Goal: Information Seeking & Learning: Learn about a topic

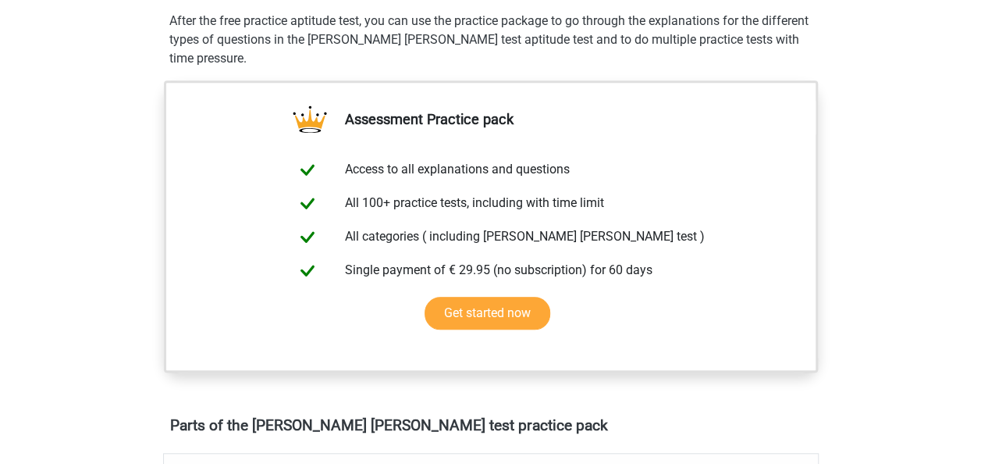
scroll to position [312, 0]
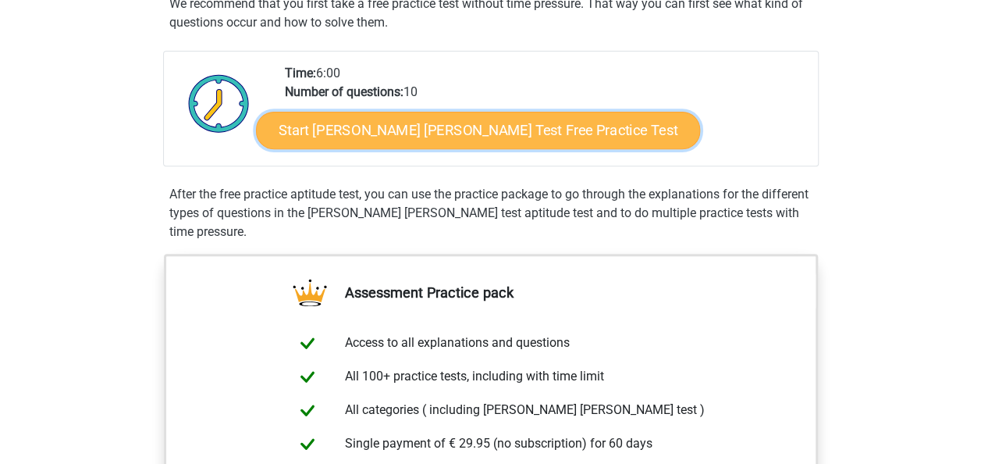
click at [514, 137] on link "Start [PERSON_NAME] [PERSON_NAME] Test Free Practice Test" at bounding box center [478, 130] width 444 height 37
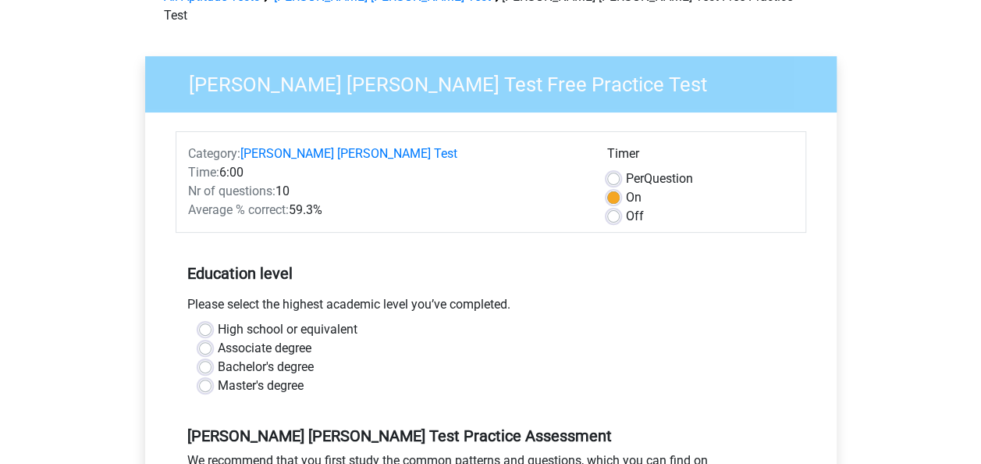
scroll to position [156, 0]
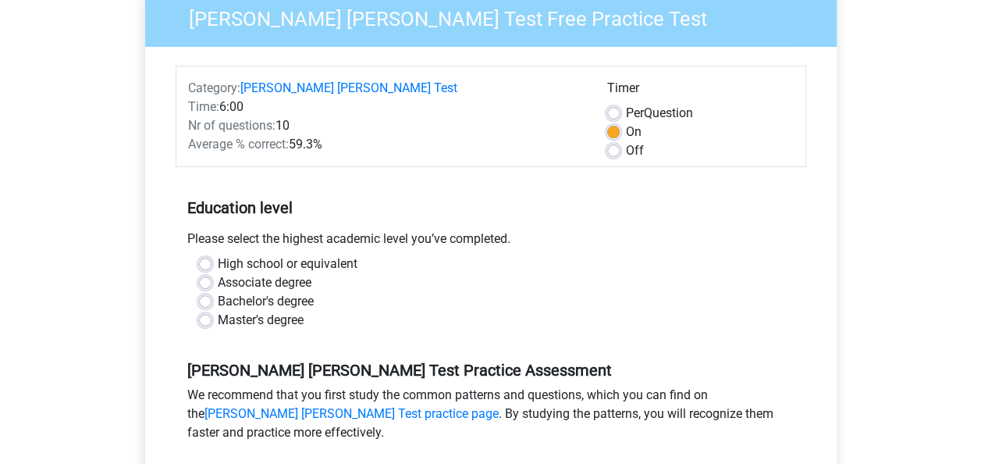
click at [239, 292] on label "Bachelor's degree" at bounding box center [266, 301] width 96 height 19
click at [212, 292] on input "Bachelor's degree" at bounding box center [205, 300] width 12 height 16
radio input "true"
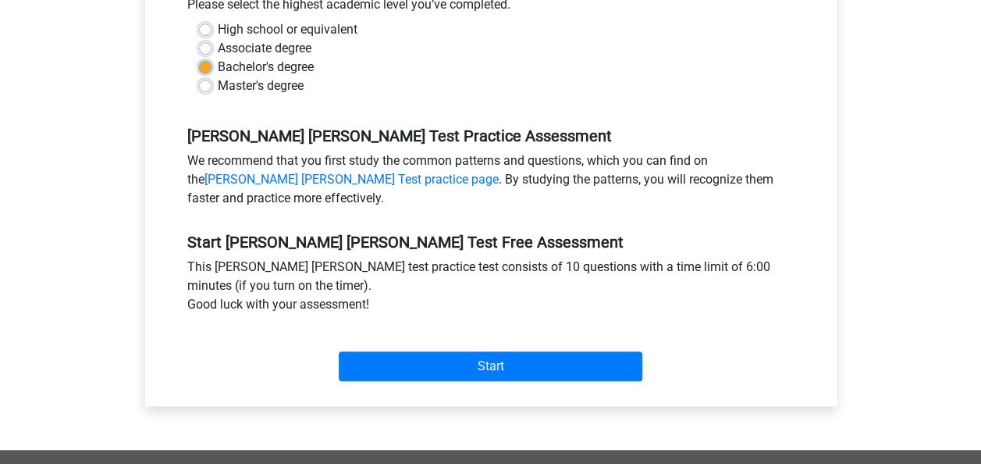
scroll to position [390, 0]
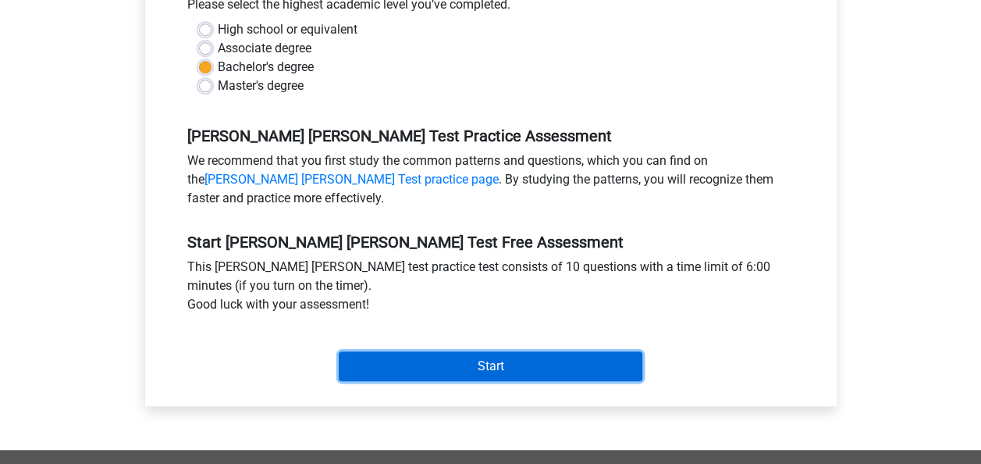
click at [478, 351] on input "Start" at bounding box center [491, 366] width 304 height 30
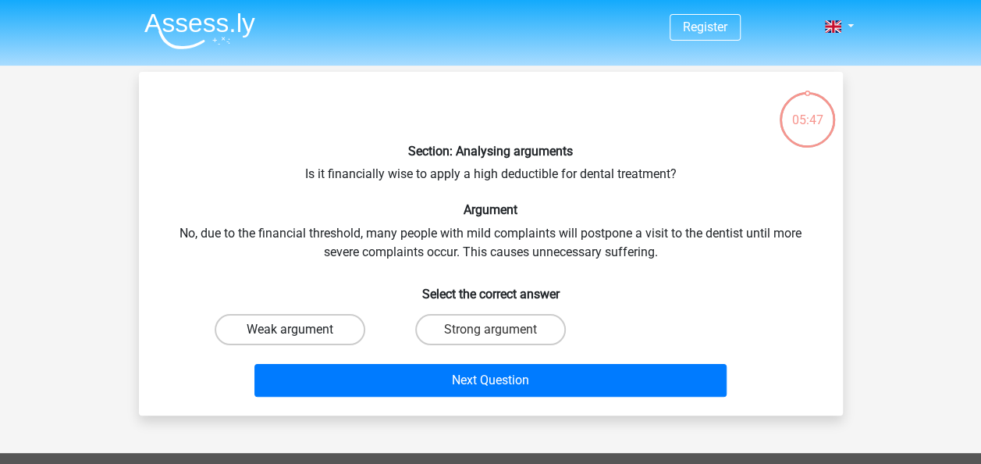
click at [333, 330] on label "Weak argument" at bounding box center [290, 329] width 151 height 31
click at [300, 330] on input "Weak argument" at bounding box center [295, 334] width 10 height 10
radio input "true"
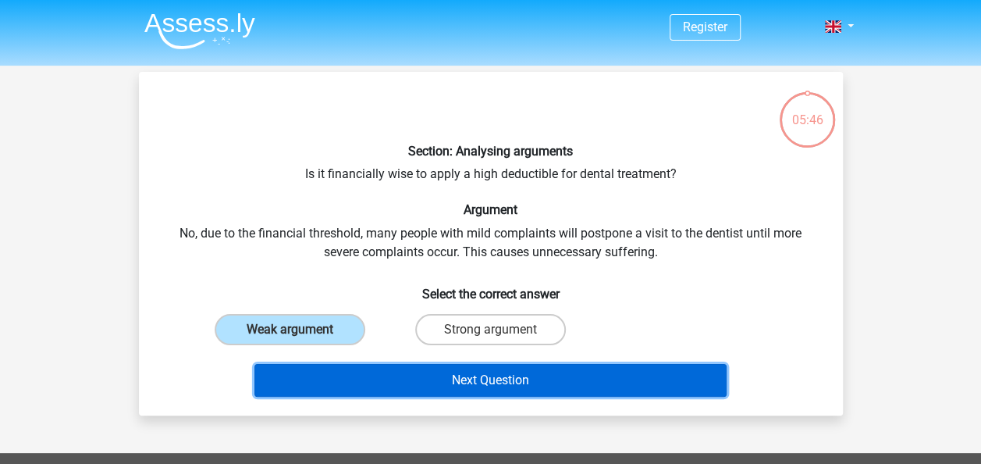
click at [384, 388] on button "Next Question" at bounding box center [491, 380] width 472 height 33
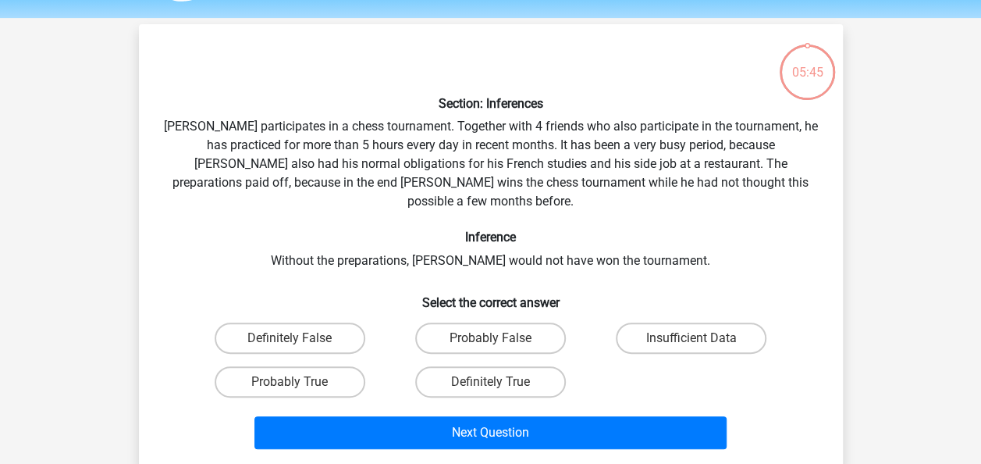
scroll to position [72, 0]
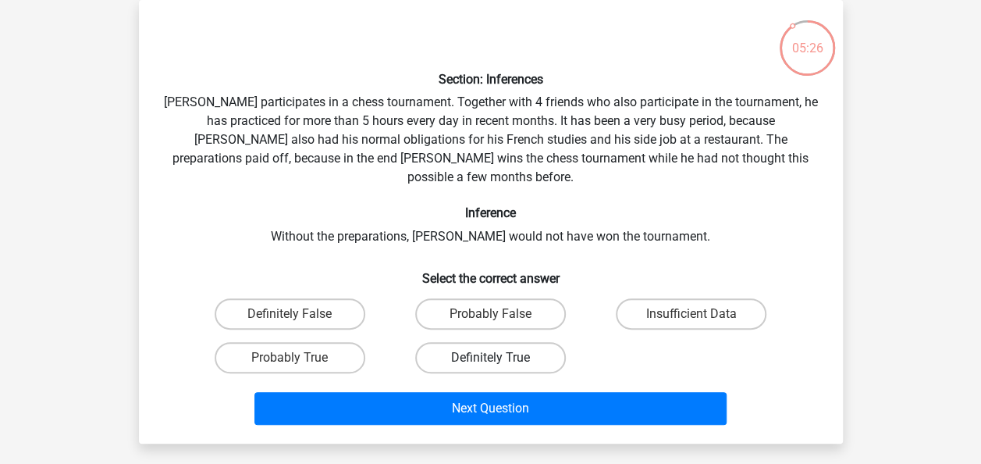
click at [482, 342] on label "Definitely True" at bounding box center [490, 357] width 151 height 31
click at [490, 358] on input "Definitely True" at bounding box center [495, 363] width 10 height 10
radio input "true"
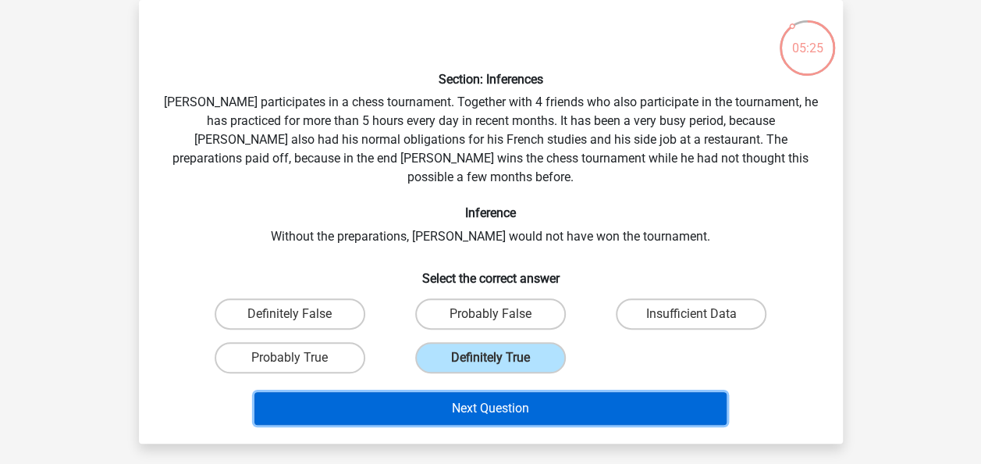
click at [572, 392] on button "Next Question" at bounding box center [491, 408] width 472 height 33
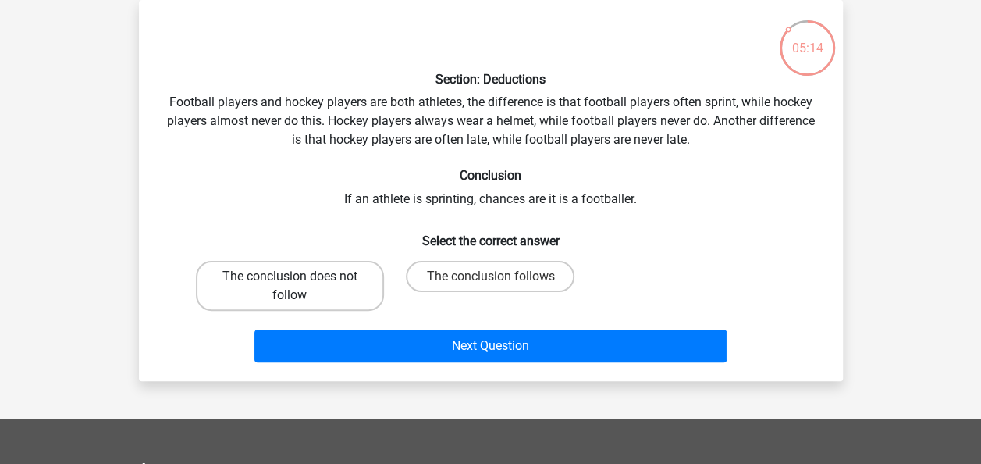
click at [325, 272] on label "The conclusion does not follow" at bounding box center [290, 286] width 188 height 50
click at [300, 276] on input "The conclusion does not follow" at bounding box center [295, 281] width 10 height 10
radio input "true"
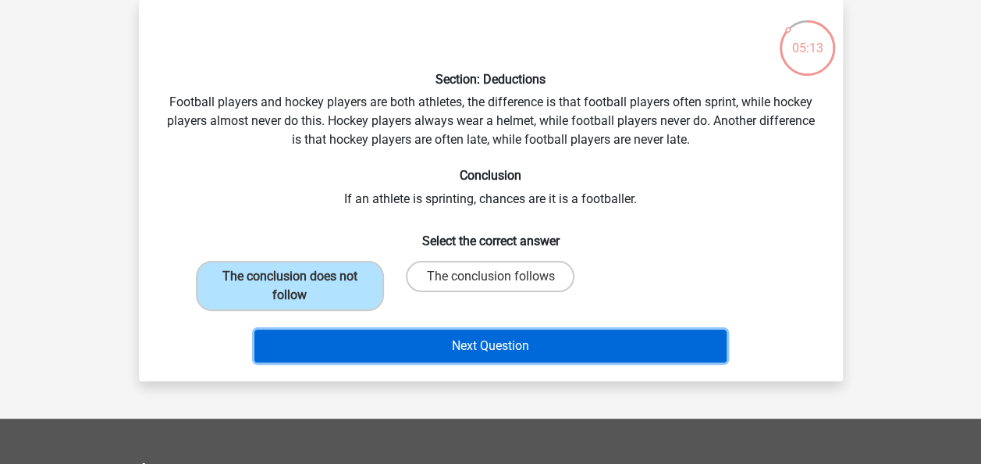
click at [430, 344] on button "Next Question" at bounding box center [491, 345] width 472 height 33
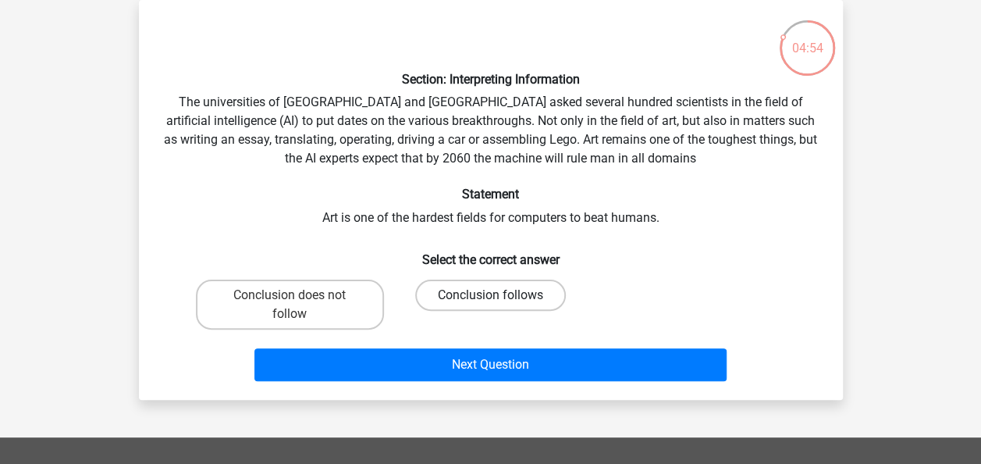
click at [483, 294] on label "Conclusion follows" at bounding box center [490, 294] width 151 height 31
click at [490, 295] on input "Conclusion follows" at bounding box center [495, 300] width 10 height 10
radio input "true"
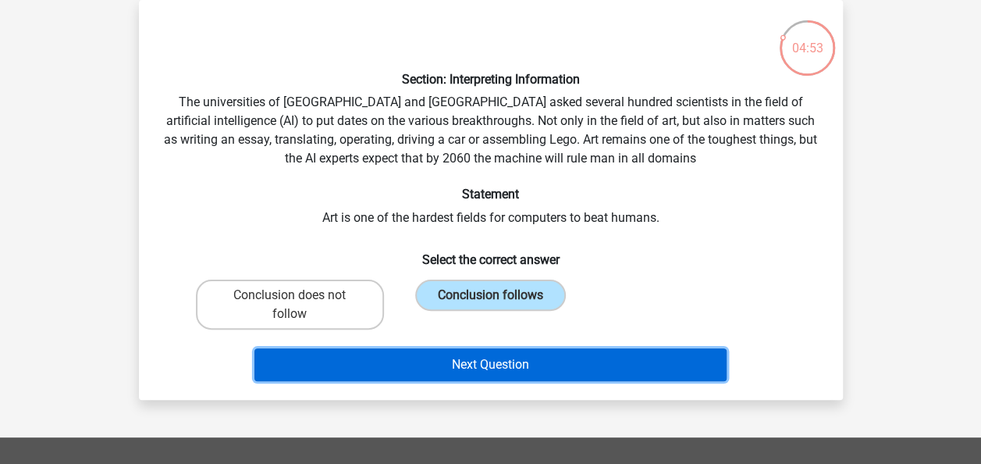
click at [492, 361] on button "Next Question" at bounding box center [491, 364] width 472 height 33
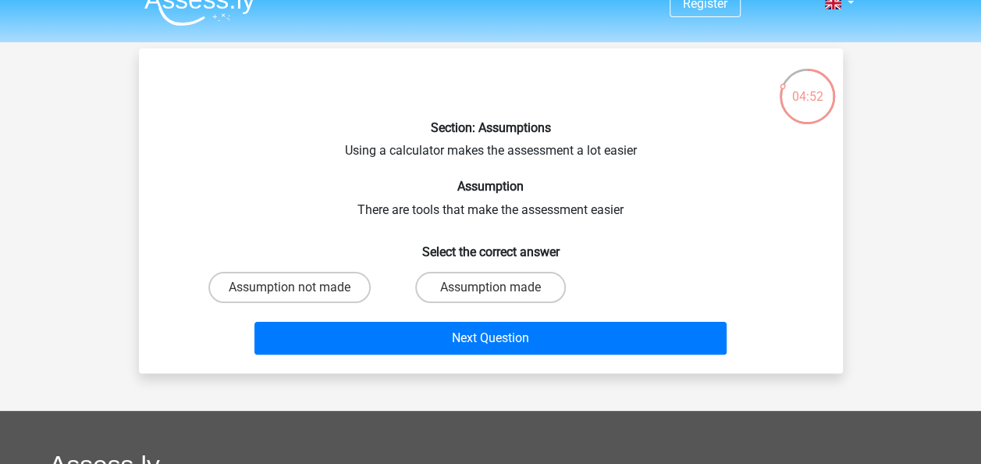
scroll to position [0, 0]
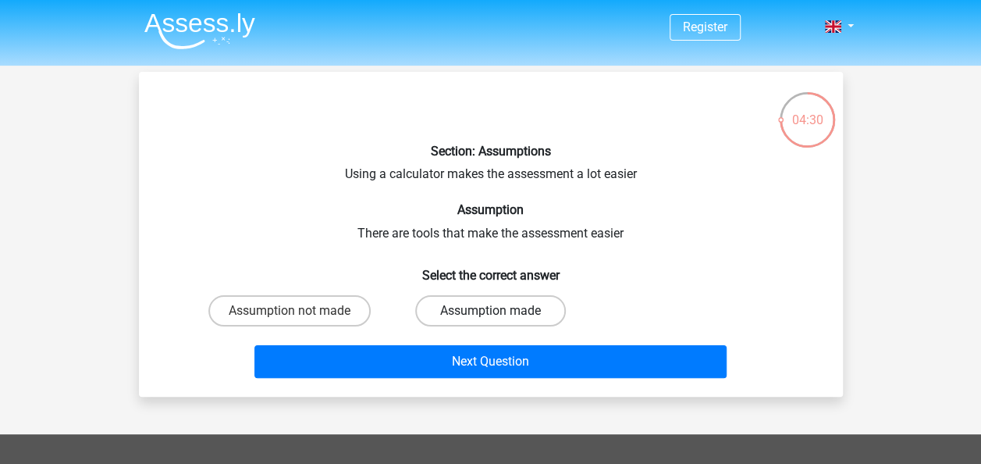
click at [453, 311] on label "Assumption made" at bounding box center [490, 310] width 151 height 31
click at [490, 311] on input "Assumption made" at bounding box center [495, 316] width 10 height 10
radio input "true"
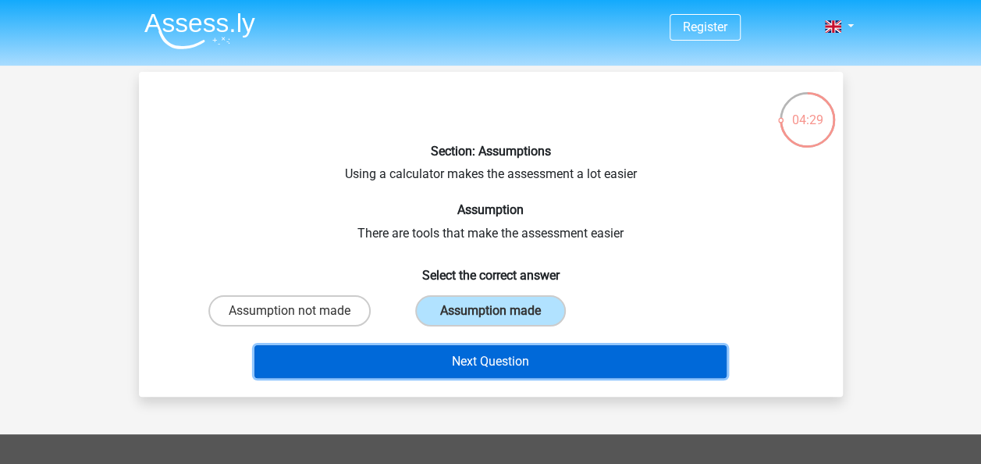
click at [461, 351] on button "Next Question" at bounding box center [491, 361] width 472 height 33
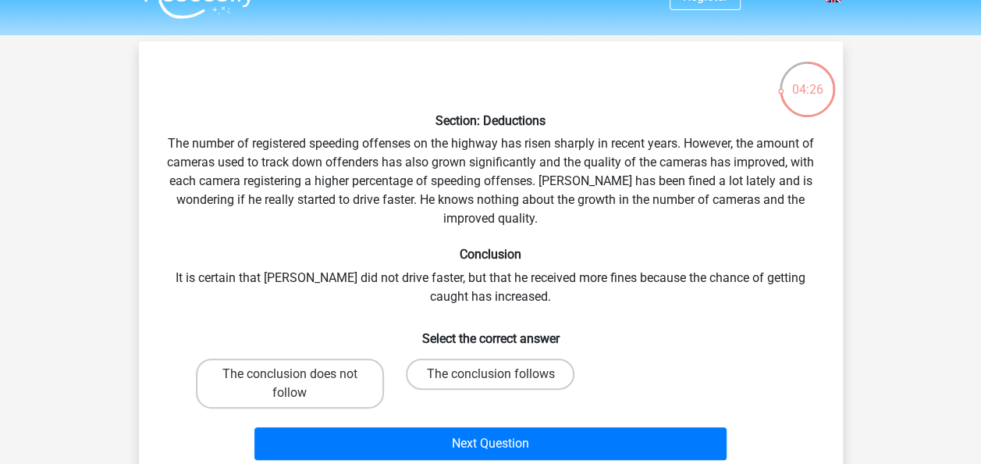
scroll to position [78, 0]
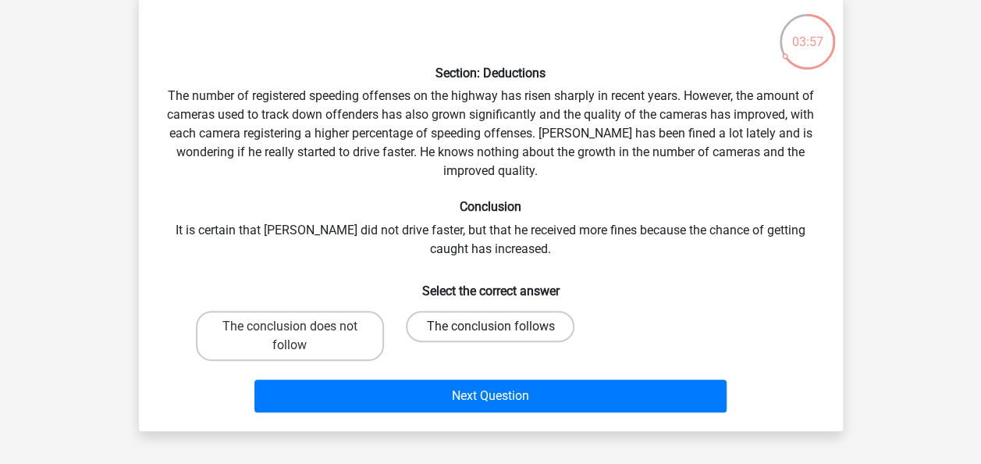
click at [475, 332] on label "The conclusion follows" at bounding box center [490, 326] width 169 height 31
click at [490, 332] on input "The conclusion follows" at bounding box center [495, 331] width 10 height 10
radio input "true"
click at [317, 356] on label "The conclusion does not follow" at bounding box center [290, 336] width 188 height 50
click at [300, 336] on input "The conclusion does not follow" at bounding box center [295, 331] width 10 height 10
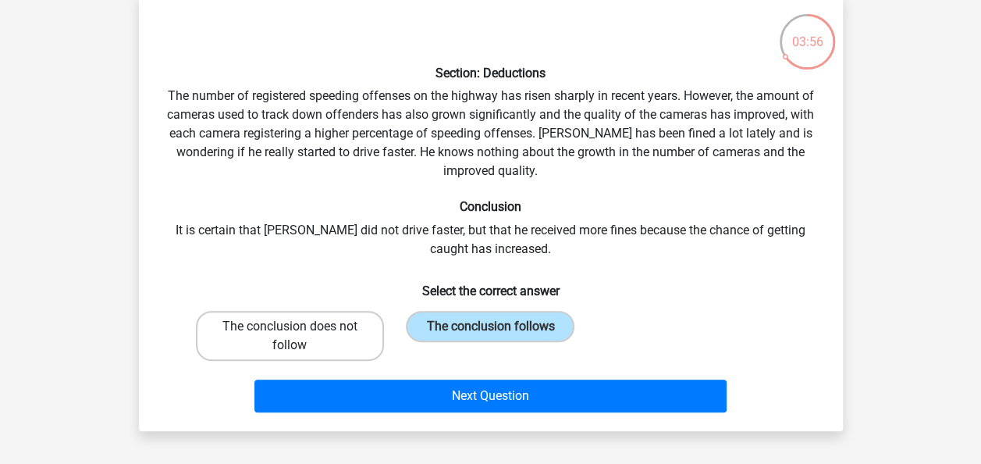
radio input "true"
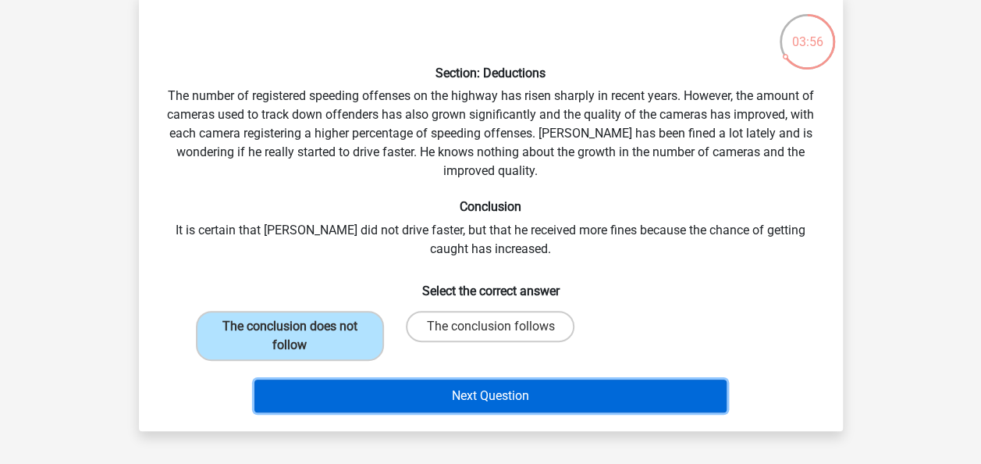
click at [400, 400] on button "Next Question" at bounding box center [491, 395] width 472 height 33
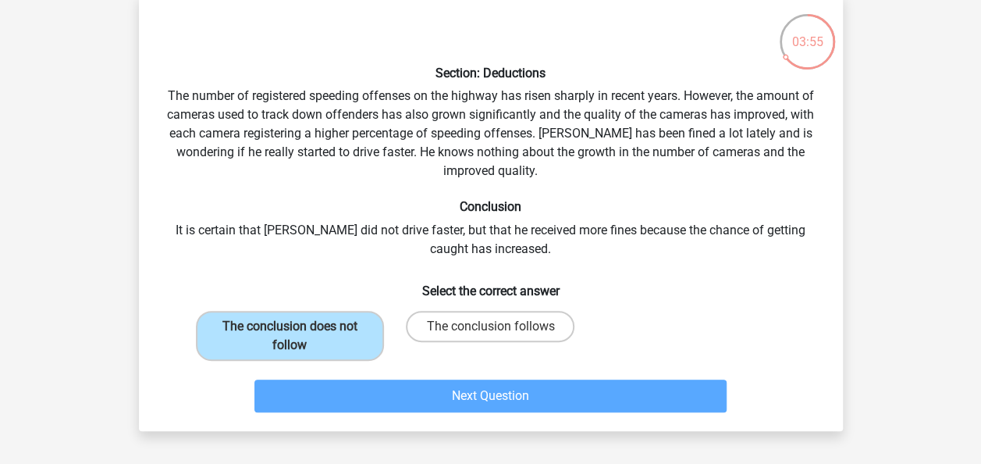
scroll to position [72, 0]
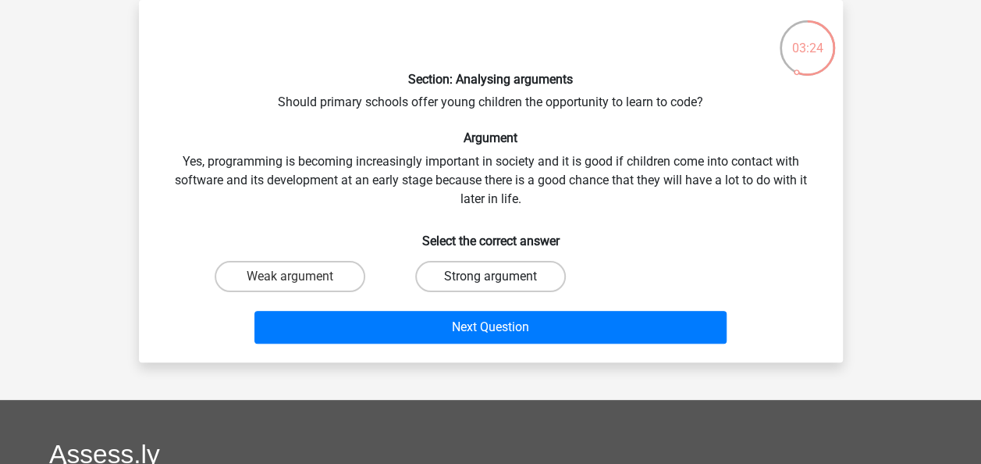
click at [447, 278] on label "Strong argument" at bounding box center [490, 276] width 151 height 31
click at [490, 278] on input "Strong argument" at bounding box center [495, 281] width 10 height 10
radio input "true"
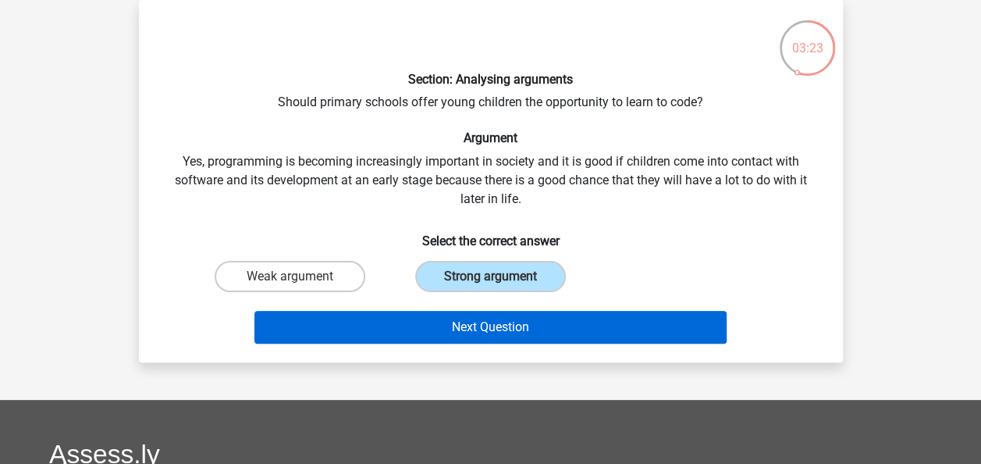
drag, startPoint x: 448, startPoint y: 304, endPoint x: 446, endPoint y: 313, distance: 8.9
click at [446, 313] on div "Next Question" at bounding box center [491, 324] width 654 height 52
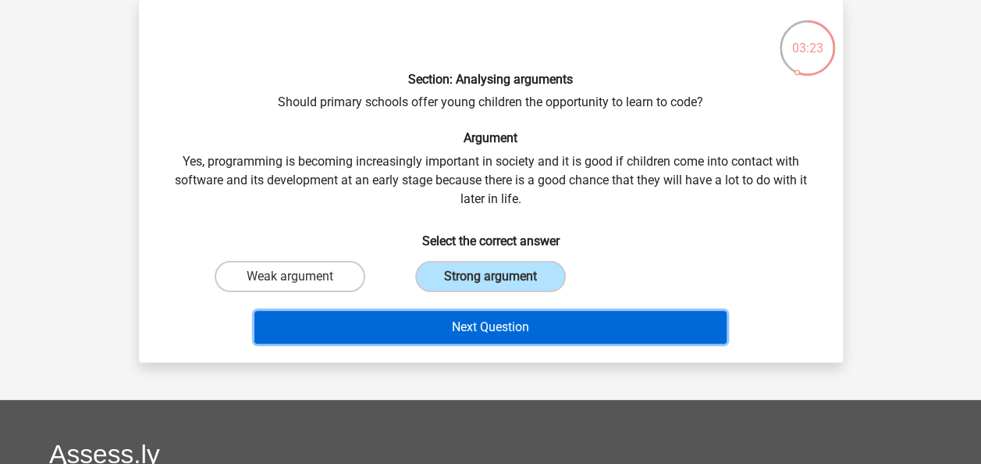
click at [446, 313] on button "Next Question" at bounding box center [491, 327] width 472 height 33
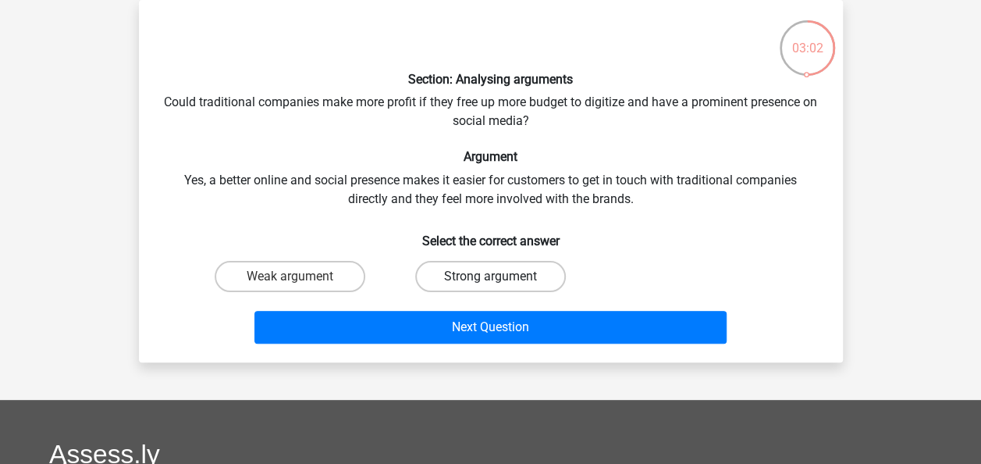
click at [529, 279] on label "Strong argument" at bounding box center [490, 276] width 151 height 31
click at [500, 279] on input "Strong argument" at bounding box center [495, 281] width 10 height 10
radio input "true"
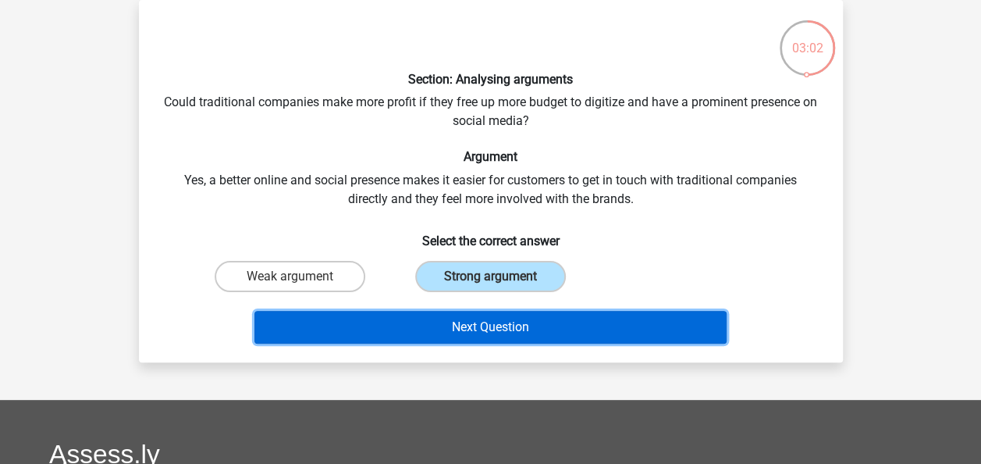
click at [542, 337] on button "Next Question" at bounding box center [491, 327] width 472 height 33
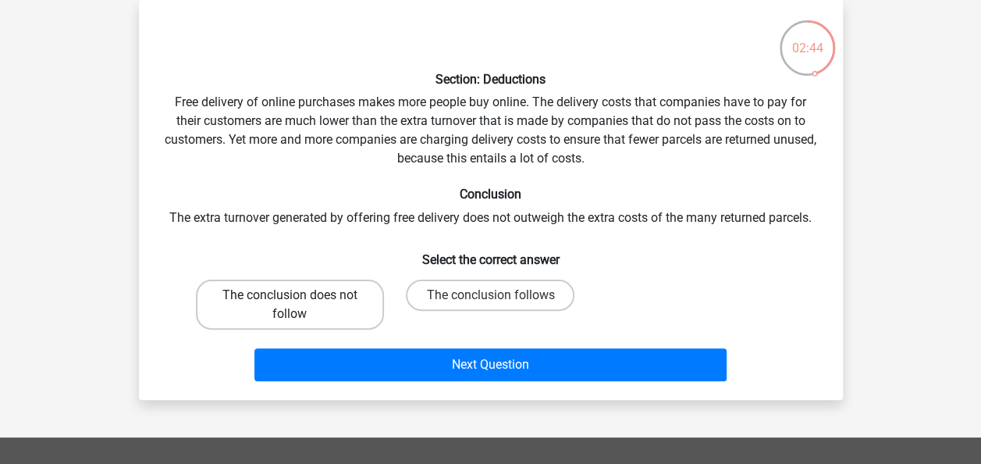
click at [354, 295] on label "The conclusion does not follow" at bounding box center [290, 304] width 188 height 50
click at [300, 295] on input "The conclusion does not follow" at bounding box center [295, 300] width 10 height 10
radio input "true"
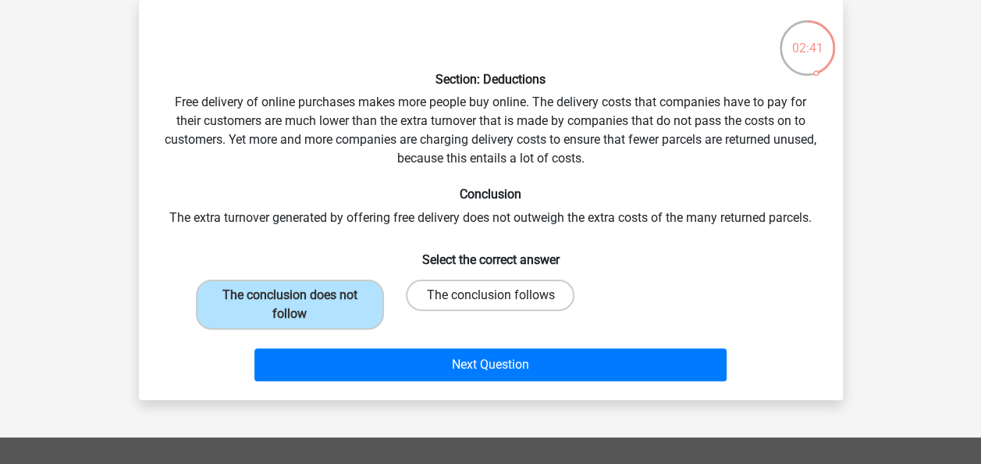
click at [466, 306] on label "The conclusion follows" at bounding box center [490, 294] width 169 height 31
click at [490, 305] on input "The conclusion follows" at bounding box center [495, 300] width 10 height 10
radio input "true"
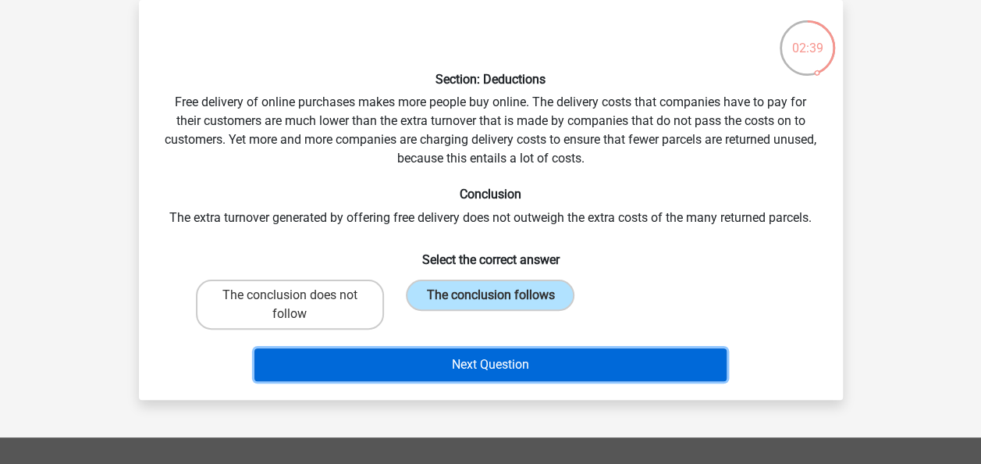
click at [597, 365] on button "Next Question" at bounding box center [491, 364] width 472 height 33
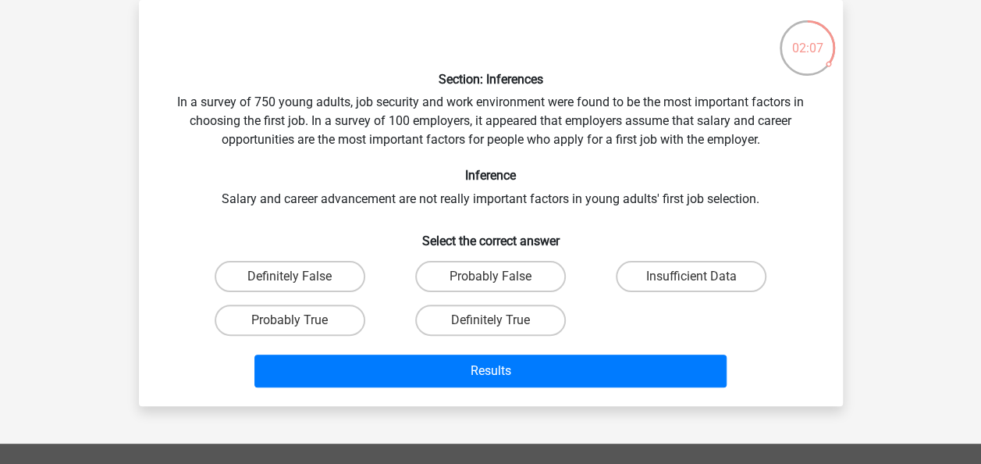
click at [493, 324] on input "Definitely True" at bounding box center [495, 325] width 10 height 10
radio input "true"
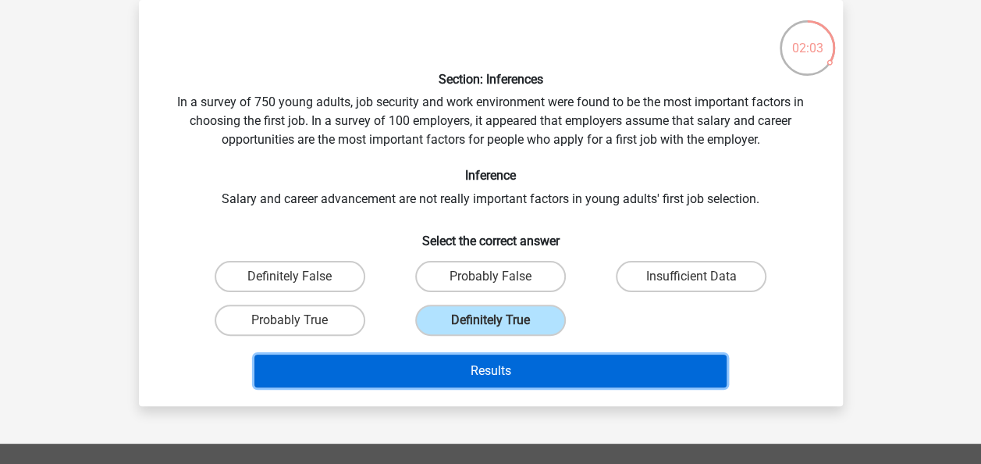
drag, startPoint x: 504, startPoint y: 365, endPoint x: 514, endPoint y: 314, distance: 52.4
click at [505, 365] on button "Results" at bounding box center [491, 370] width 472 height 33
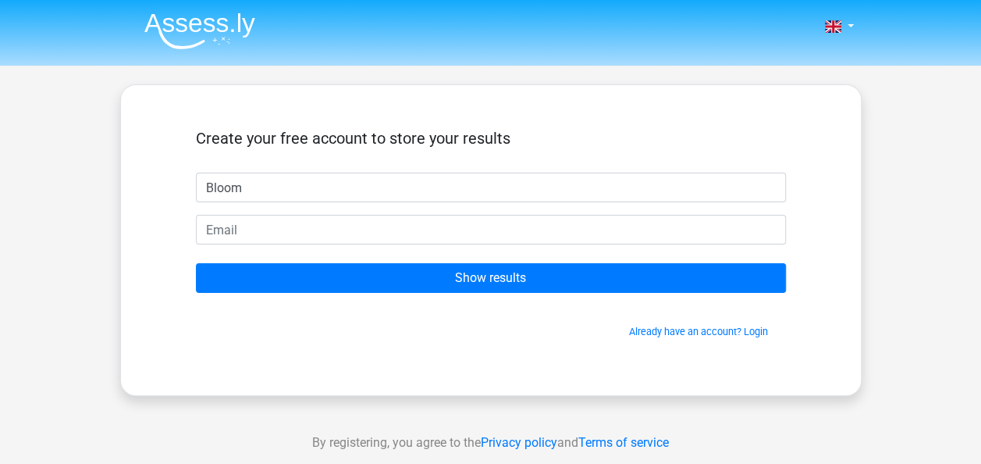
type input "Bloom"
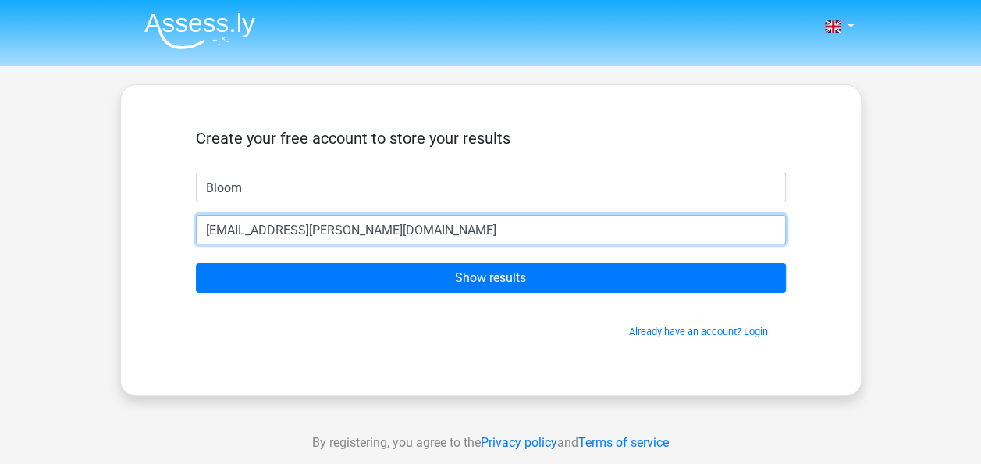
type input "[EMAIL_ADDRESS][PERSON_NAME][DOMAIN_NAME]"
click at [196, 263] on input "Show results" at bounding box center [491, 278] width 590 height 30
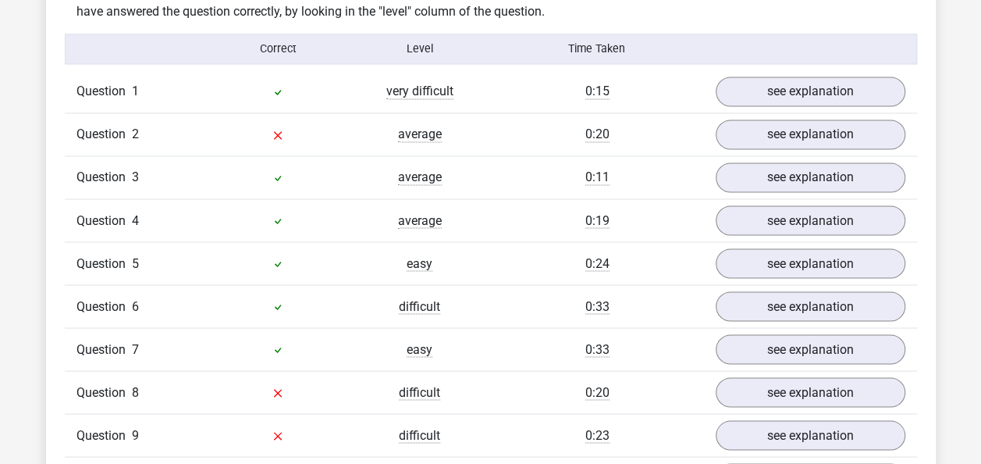
scroll to position [1249, 0]
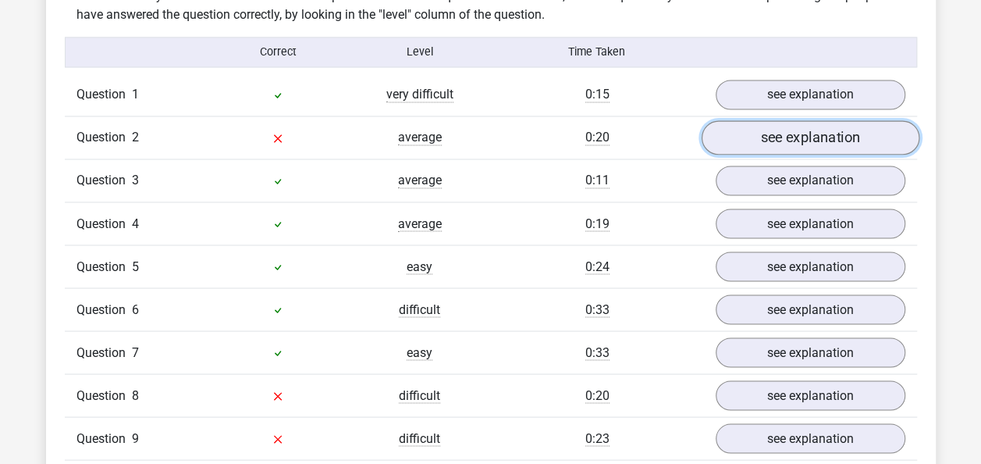
click at [774, 126] on link "see explanation" at bounding box center [810, 138] width 218 height 34
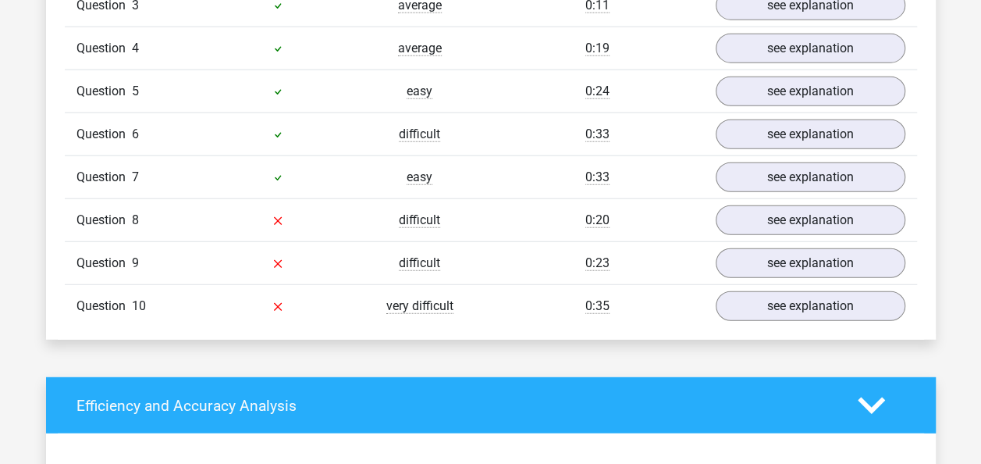
scroll to position [2030, 0]
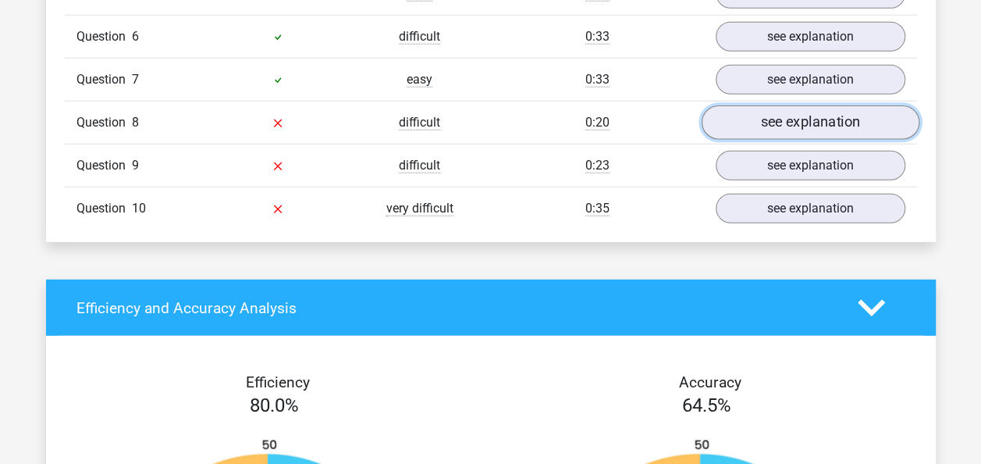
click at [892, 116] on link "see explanation" at bounding box center [810, 122] width 218 height 34
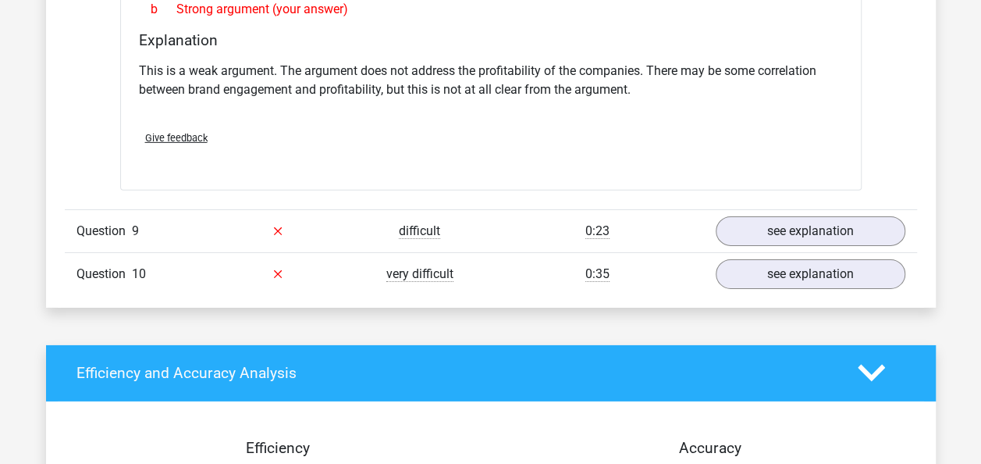
scroll to position [2420, 0]
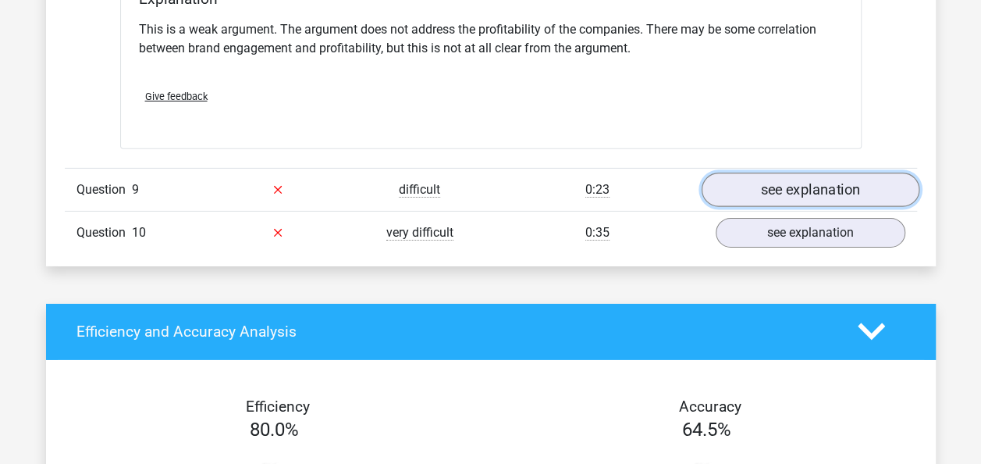
click at [728, 173] on link "see explanation" at bounding box center [810, 190] width 218 height 34
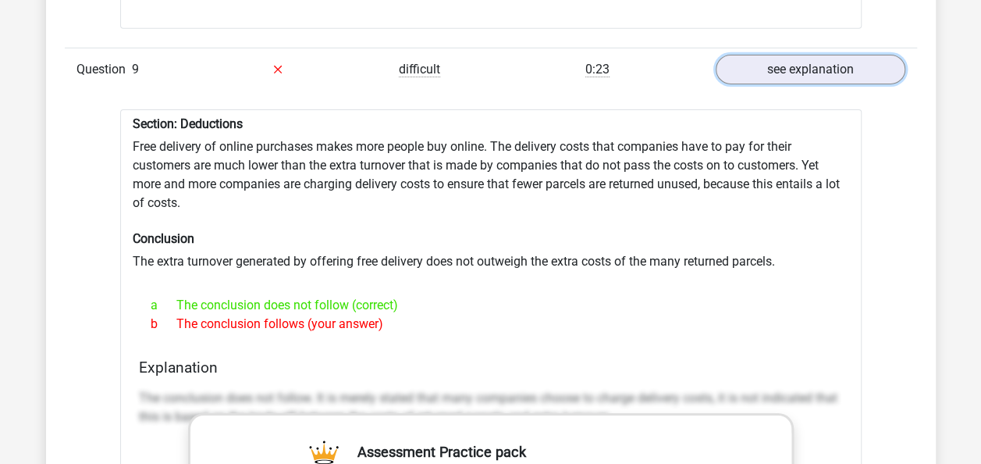
scroll to position [2576, 0]
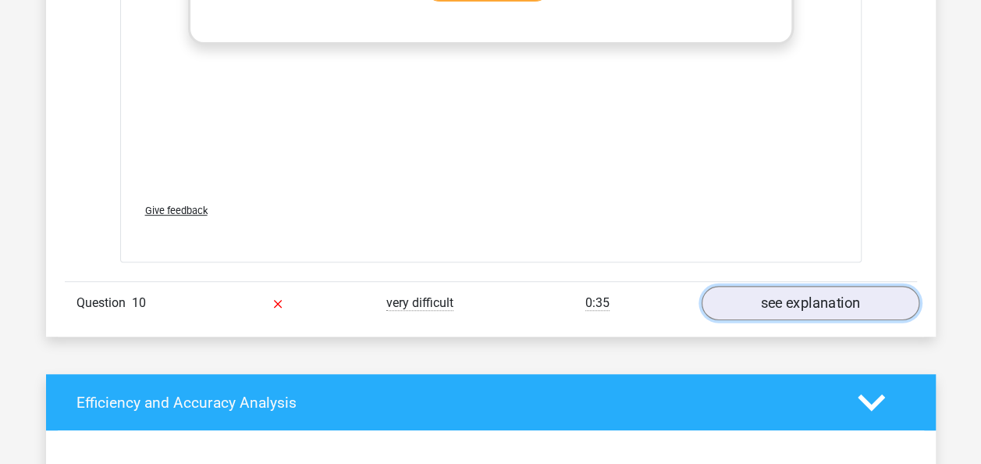
click at [813, 286] on link "see explanation" at bounding box center [810, 303] width 218 height 34
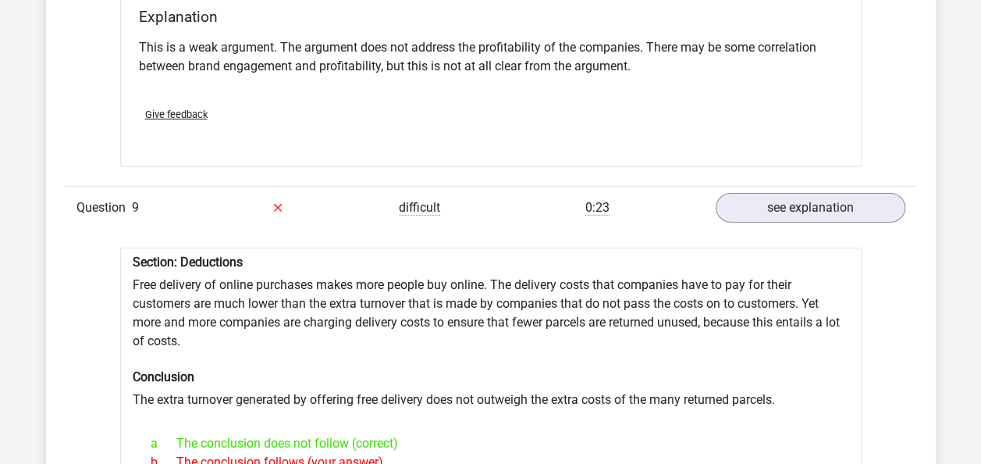
scroll to position [2420, 0]
